Goal: Obtain resource: Download file/media

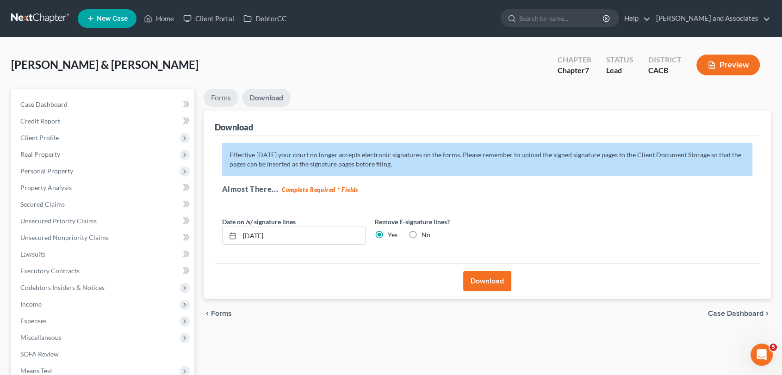
click at [228, 105] on link "Forms" at bounding box center [221, 98] width 35 height 18
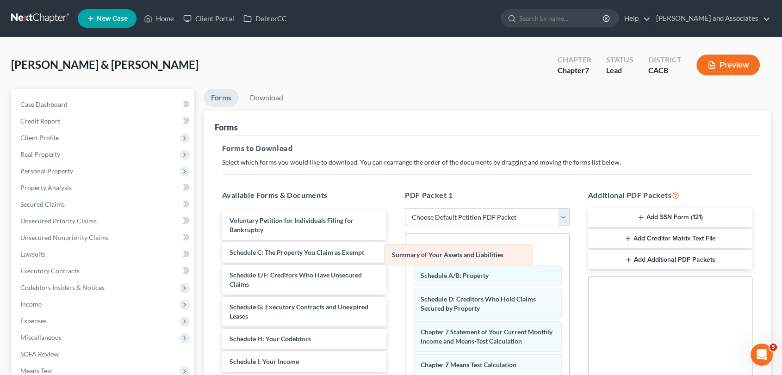
drag, startPoint x: 507, startPoint y: 248, endPoint x: 257, endPoint y: 252, distance: 249.9
click at [405, 252] on div "Summary of Your Assets and Liabilities Summary of Your Assets and Liabilities S…" at bounding box center [487, 331] width 164 height 194
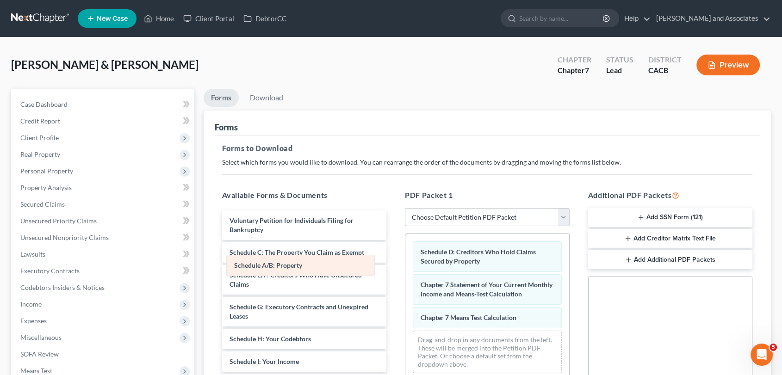
drag, startPoint x: 470, startPoint y: 253, endPoint x: 196, endPoint y: 267, distance: 274.3
click at [405, 267] on div "Schedule A/B: Property Schedule A/B: Property Schedule D: Creditors Who Hold Cl…" at bounding box center [487, 307] width 164 height 147
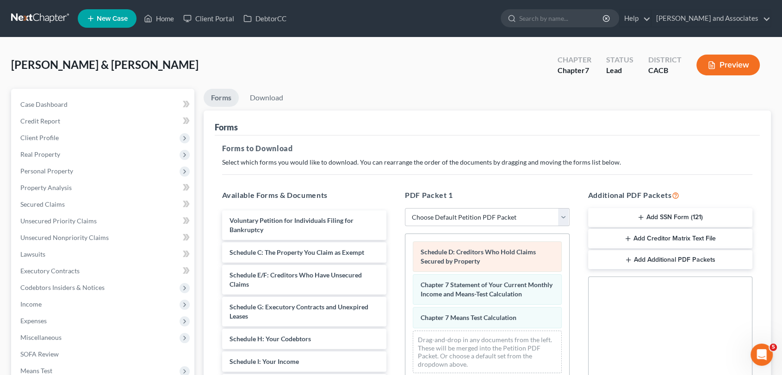
click at [405, 277] on div "Schedule D: Creditors Who Hold Claims Secured by Property Chapter 7 Statement o…" at bounding box center [487, 307] width 164 height 147
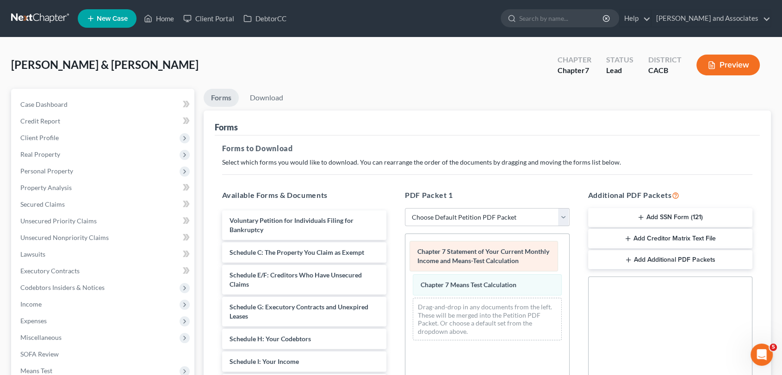
drag, startPoint x: 515, startPoint y: 259, endPoint x: 322, endPoint y: 275, distance: 194.5
click at [405, 275] on div "Chapter 7 Statement of Your Current Monthly Income and Means-Test Calculation C…" at bounding box center [487, 291] width 164 height 114
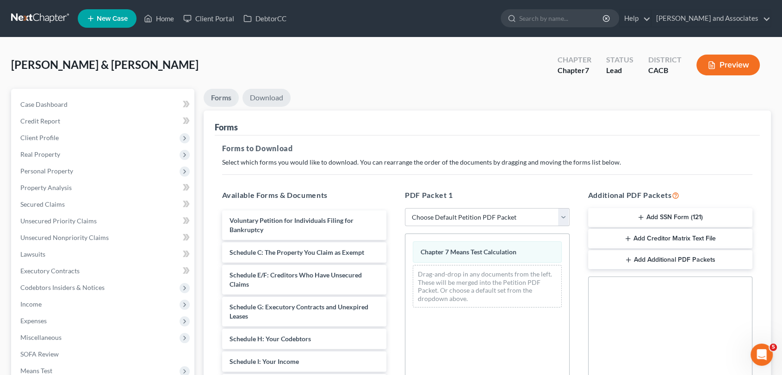
drag, startPoint x: 268, startPoint y: 87, endPoint x: 267, endPoint y: 92, distance: 4.7
click at [268, 89] on div "[PERSON_NAME] & [PERSON_NAME] Upgraded Chapter Chapter 7 Status Lead District C…" at bounding box center [391, 296] width 760 height 495
click at [283, 102] on link "Download" at bounding box center [266, 98] width 48 height 18
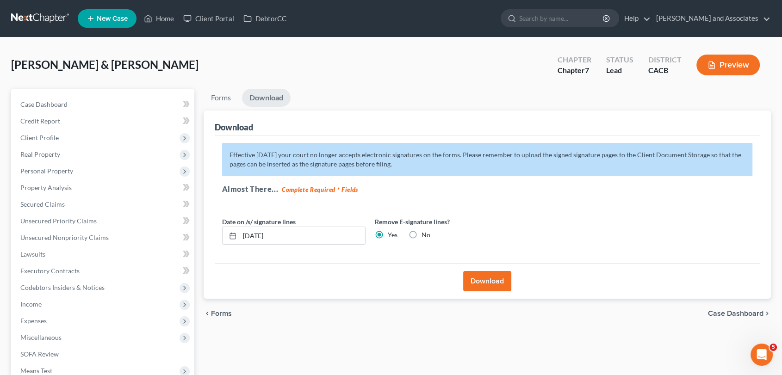
click at [501, 277] on button "Download" at bounding box center [487, 281] width 48 height 20
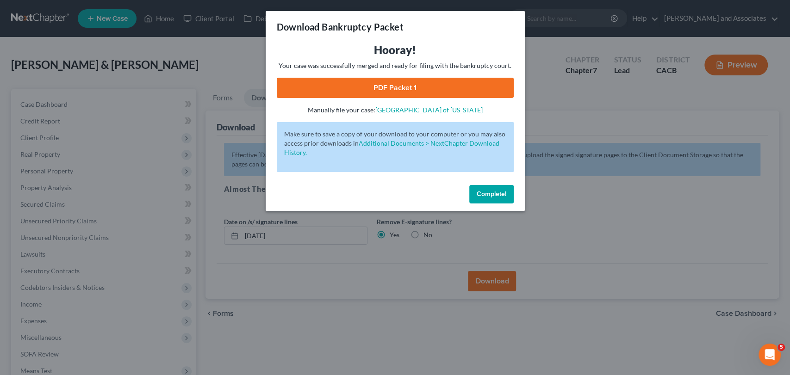
click at [430, 92] on link "PDF Packet 1" at bounding box center [395, 88] width 237 height 20
click at [507, 191] on button "Complete!" at bounding box center [491, 194] width 44 height 19
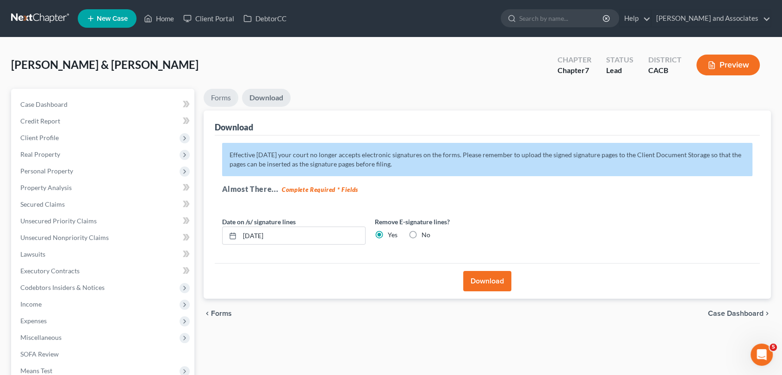
click at [218, 92] on link "Forms" at bounding box center [221, 98] width 35 height 18
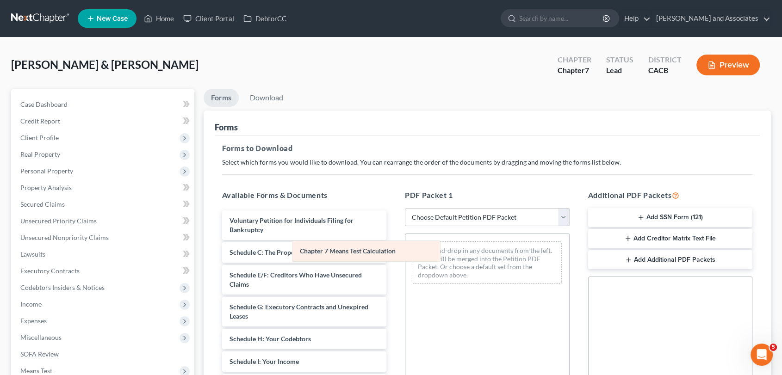
drag, startPoint x: 475, startPoint y: 254, endPoint x: 311, endPoint y: 256, distance: 164.3
click at [405, 256] on div "Chapter 7 Means Test Calculation Chapter 7 Means Test Calculation Drag-and-drop…" at bounding box center [487, 262] width 164 height 57
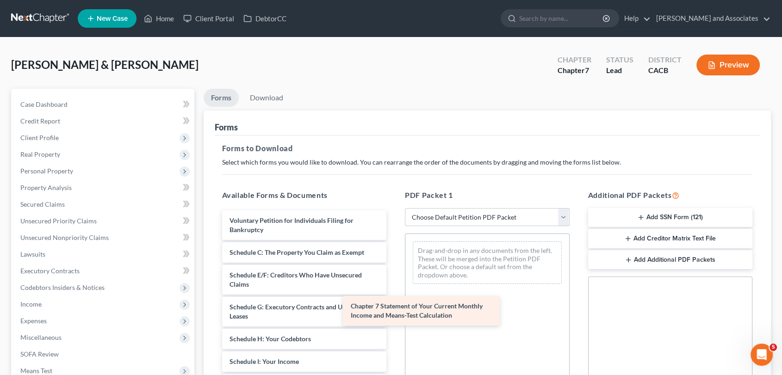
drag, startPoint x: 317, startPoint y: 296, endPoint x: 470, endPoint y: 304, distance: 152.5
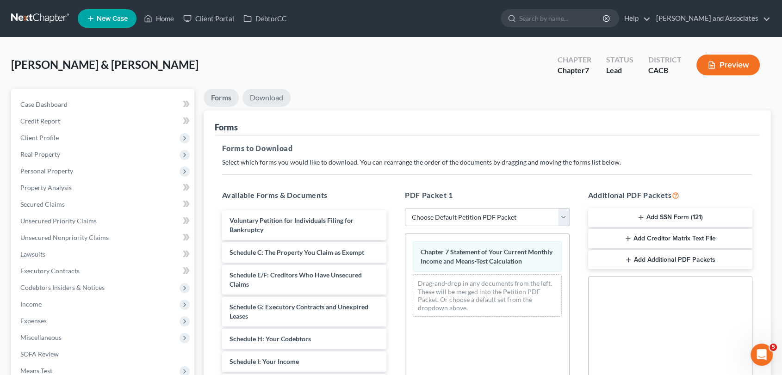
click at [274, 90] on link "Download" at bounding box center [266, 98] width 48 height 18
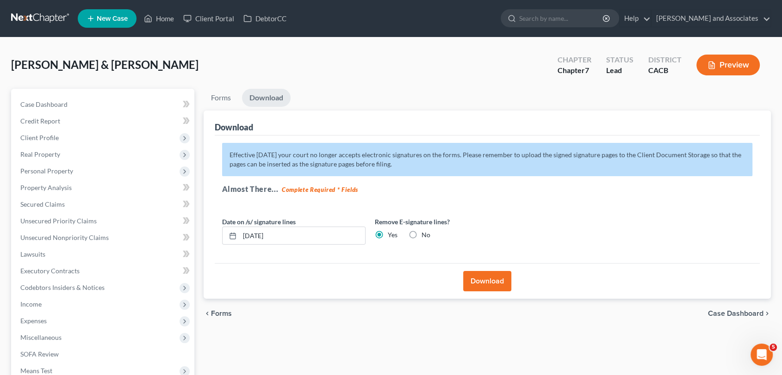
click at [475, 281] on button "Download" at bounding box center [487, 281] width 48 height 20
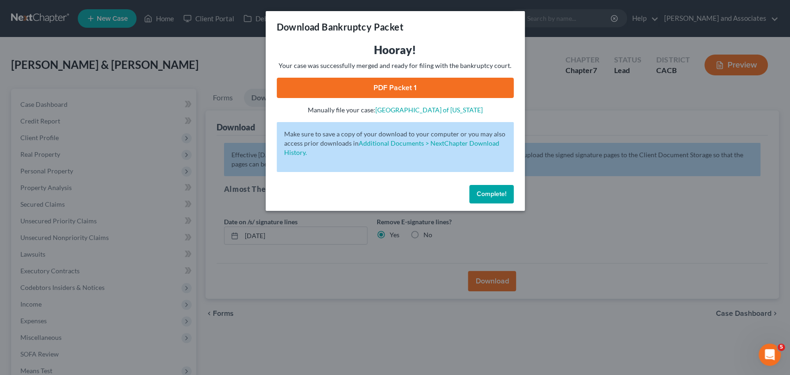
click at [433, 86] on link "PDF Packet 1" at bounding box center [395, 88] width 237 height 20
drag, startPoint x: 484, startPoint y: 196, endPoint x: 433, endPoint y: 195, distance: 50.4
click at [482, 196] on span "Complete!" at bounding box center [492, 194] width 30 height 8
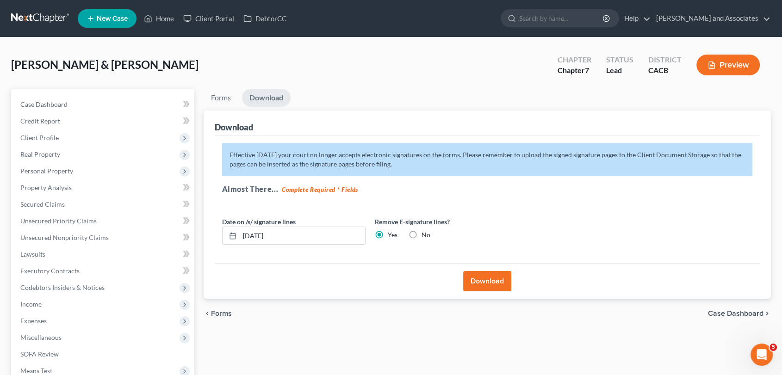
click at [19, 17] on link at bounding box center [40, 18] width 59 height 17
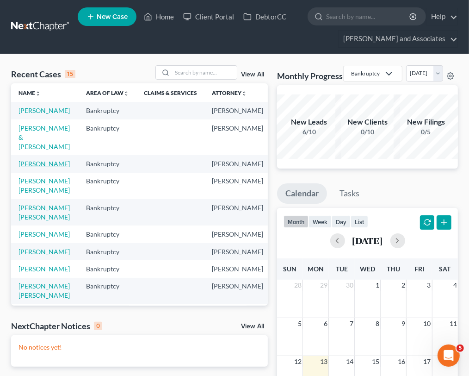
click at [34, 167] on link "Hernandez-Cortez, Kevin" at bounding box center [44, 164] width 51 height 8
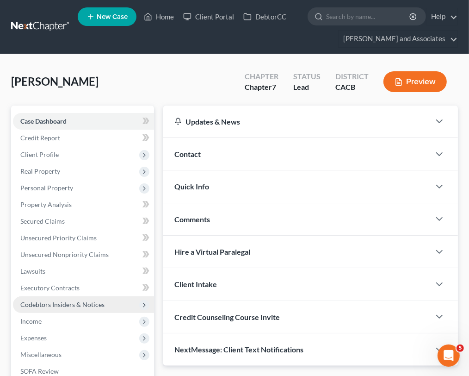
scroll to position [103, 0]
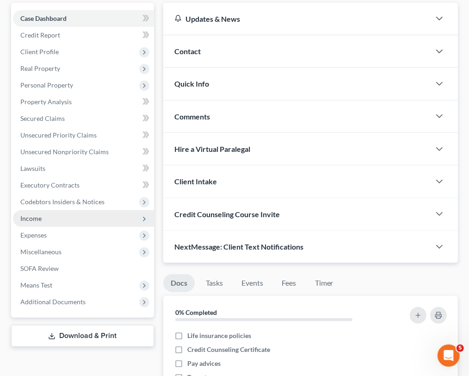
click at [25, 220] on span "Income" at bounding box center [30, 218] width 21 height 8
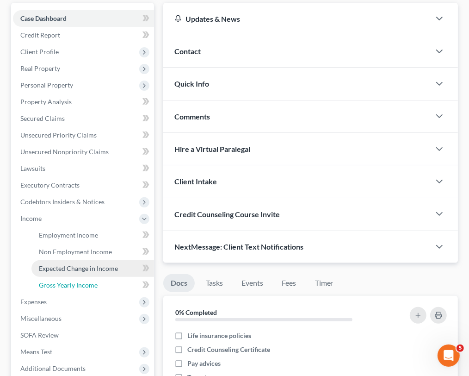
drag, startPoint x: 74, startPoint y: 281, endPoint x: 74, endPoint y: 275, distance: 6.1
click at [73, 281] on span "Gross Yearly Income" at bounding box center [68, 285] width 59 height 8
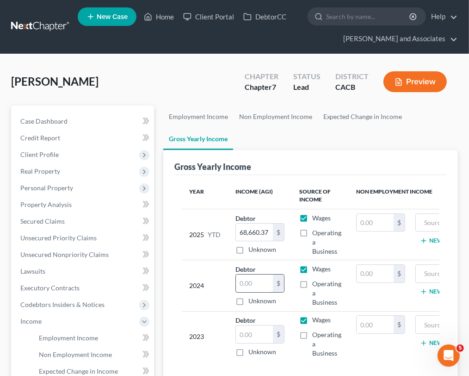
click at [256, 278] on input "text" at bounding box center [254, 283] width 37 height 18
click at [270, 286] on input "text" at bounding box center [254, 283] width 37 height 18
type input "94,119"
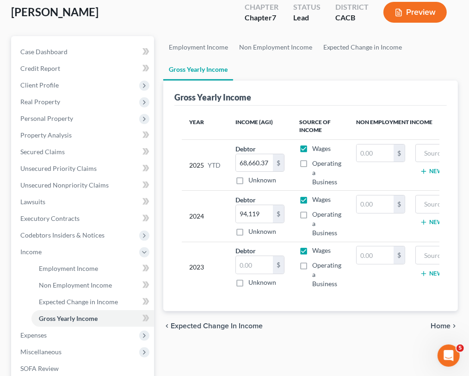
scroll to position [174, 0]
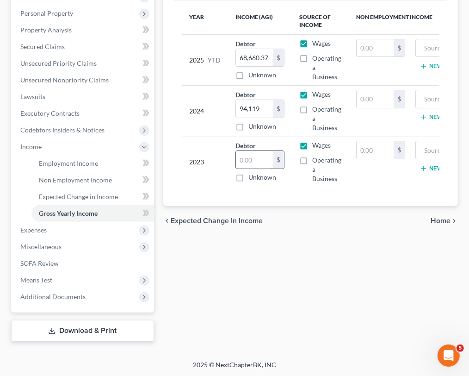
click at [246, 155] on input "text" at bounding box center [254, 160] width 37 height 18
click at [253, 162] on input "81" at bounding box center [254, 160] width 37 height 18
type input "81,286"
click at [76, 327] on link "Download & Print" at bounding box center [82, 331] width 143 height 22
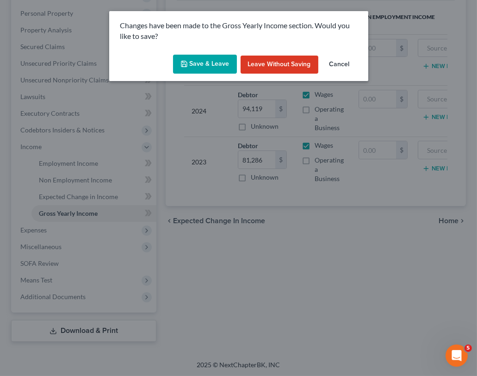
click at [202, 70] on button "Save & Leave" at bounding box center [205, 64] width 64 height 19
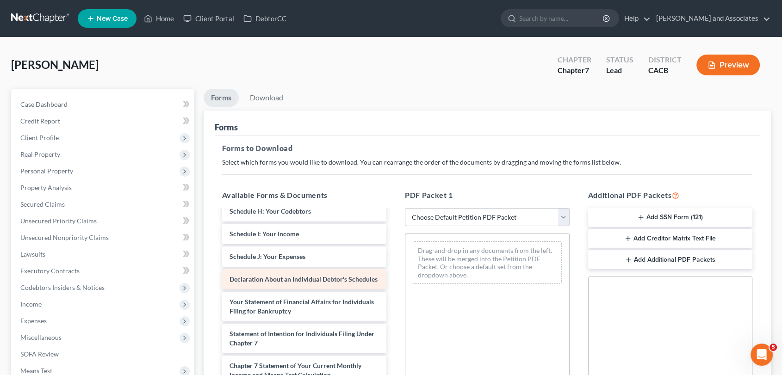
scroll to position [205, 0]
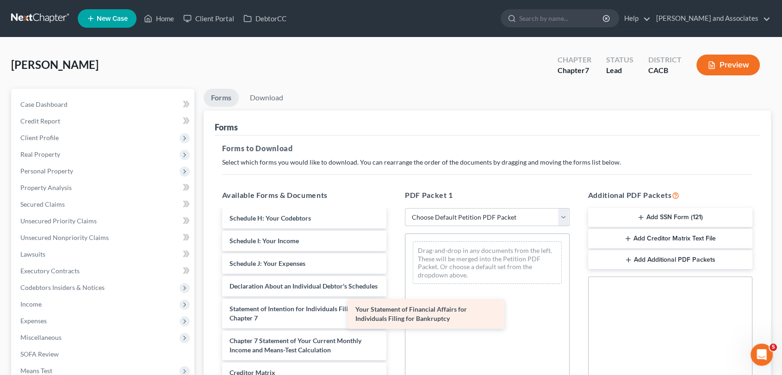
drag, startPoint x: 300, startPoint y: 320, endPoint x: 461, endPoint y: 320, distance: 161.0
click at [394, 320] on div "Your Statement of Financial Affairs for Individuals Filing for Bankruptcy Volun…" at bounding box center [305, 236] width 180 height 448
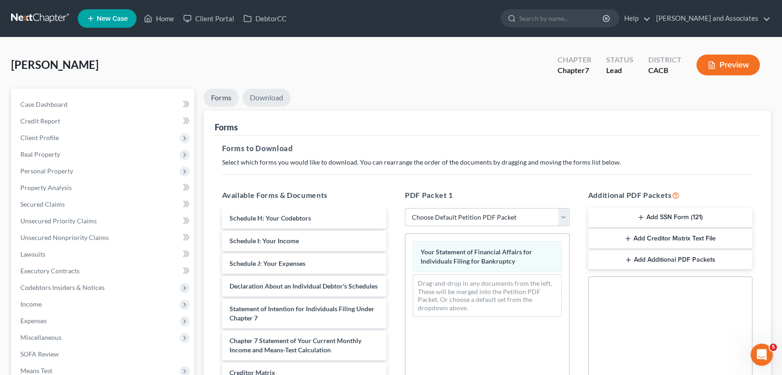
click at [262, 92] on link "Download" at bounding box center [266, 98] width 48 height 18
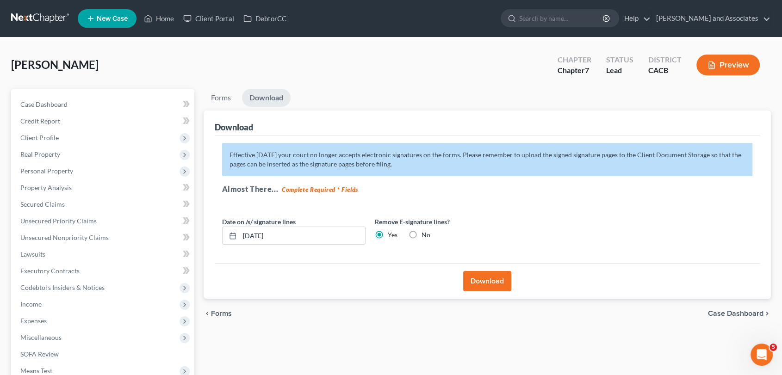
click at [498, 289] on button "Download" at bounding box center [487, 281] width 48 height 20
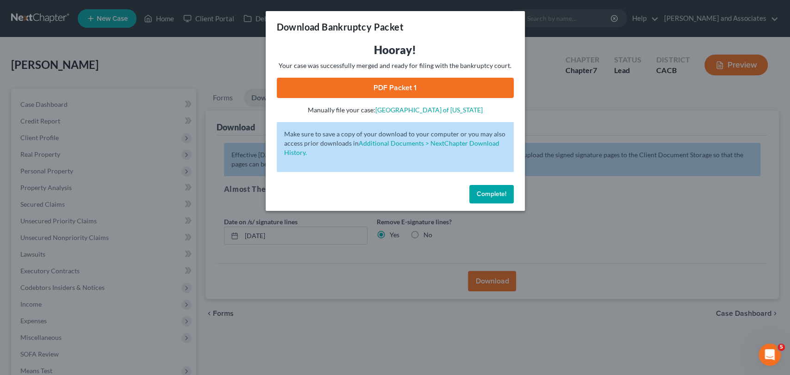
click at [416, 87] on link "PDF Packet 1" at bounding box center [395, 88] width 237 height 20
click at [478, 190] on button "Complete!" at bounding box center [491, 194] width 44 height 19
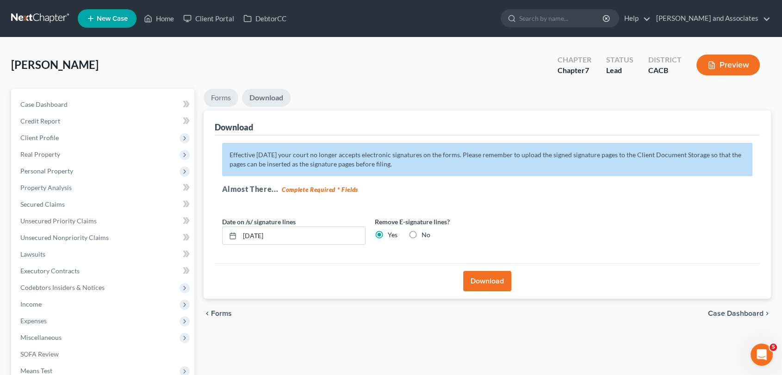
click at [225, 105] on link "Forms" at bounding box center [221, 98] width 35 height 18
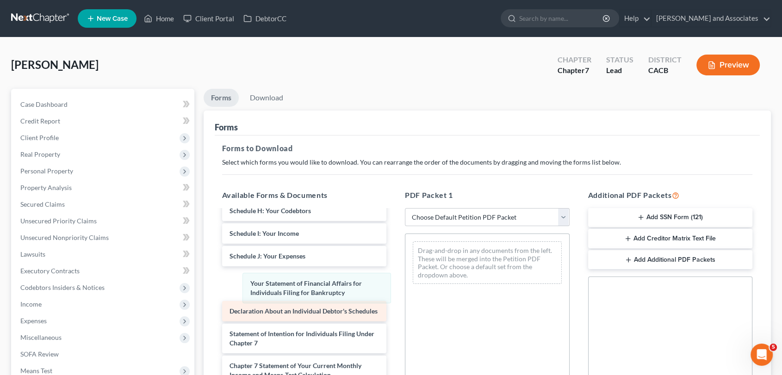
drag, startPoint x: 465, startPoint y: 258, endPoint x: 265, endPoint y: 315, distance: 207.4
click at [405, 292] on div "Your Statement of Financial Affairs for Individuals Filing for Bankruptcy Your …" at bounding box center [487, 262] width 164 height 57
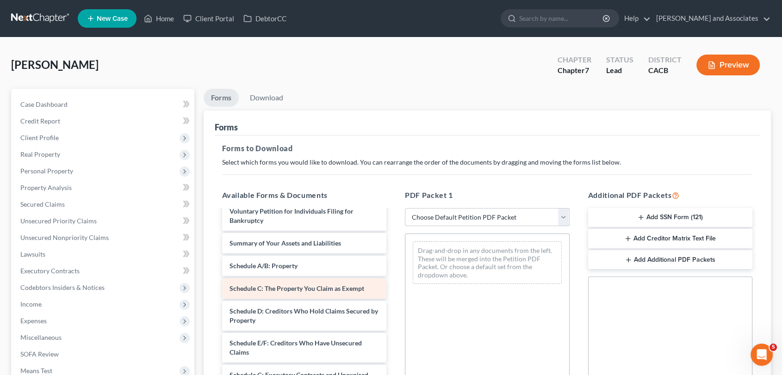
scroll to position [0, 0]
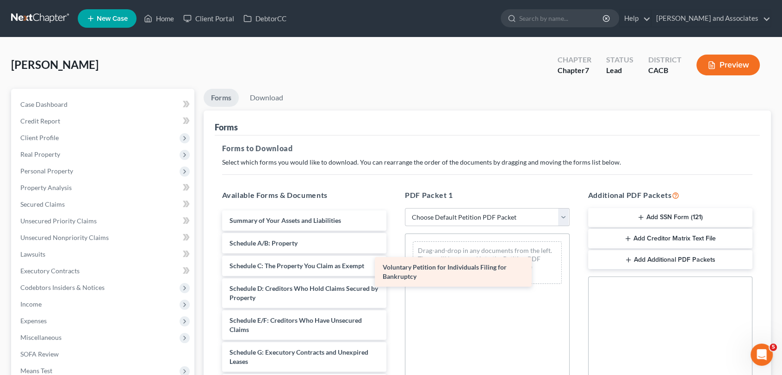
drag, startPoint x: 300, startPoint y: 221, endPoint x: 485, endPoint y: 277, distance: 193.4
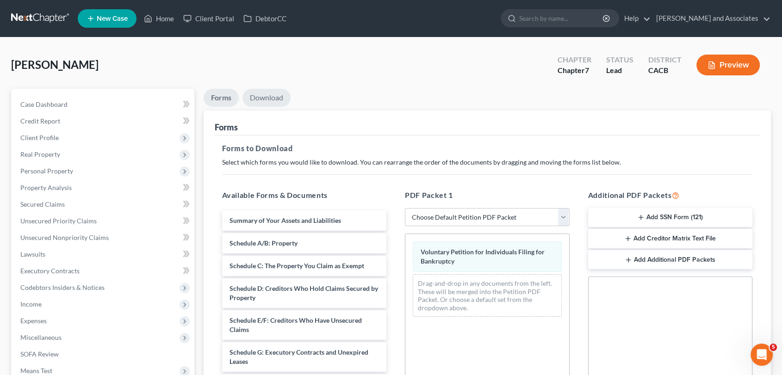
click at [260, 96] on link "Download" at bounding box center [266, 98] width 48 height 18
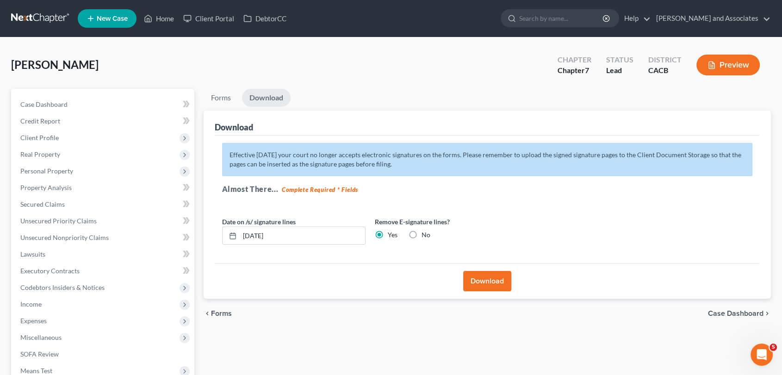
click at [511, 278] on div "Download" at bounding box center [488, 281] width 546 height 36
click at [503, 279] on button "Download" at bounding box center [487, 281] width 48 height 20
click at [478, 282] on body "Home New Case Client Portal DebtorCC Michael B. Clayton and Associates daisy@we…" at bounding box center [391, 234] width 782 height 468
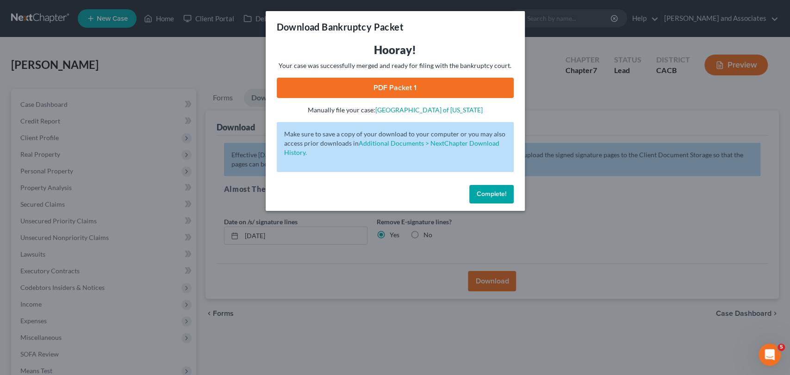
click at [433, 88] on link "PDF Packet 1" at bounding box center [395, 88] width 237 height 20
click at [514, 185] on div "Complete!" at bounding box center [395, 196] width 259 height 30
click at [496, 186] on button "Complete!" at bounding box center [491, 194] width 44 height 19
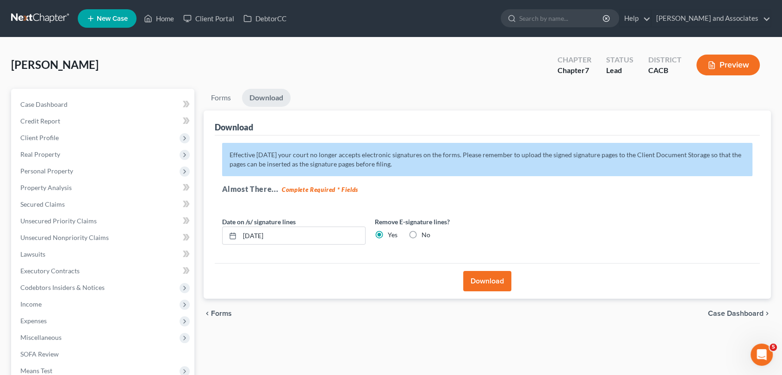
click at [65, 25] on link at bounding box center [40, 18] width 59 height 17
